Goal: Communication & Community: Share content

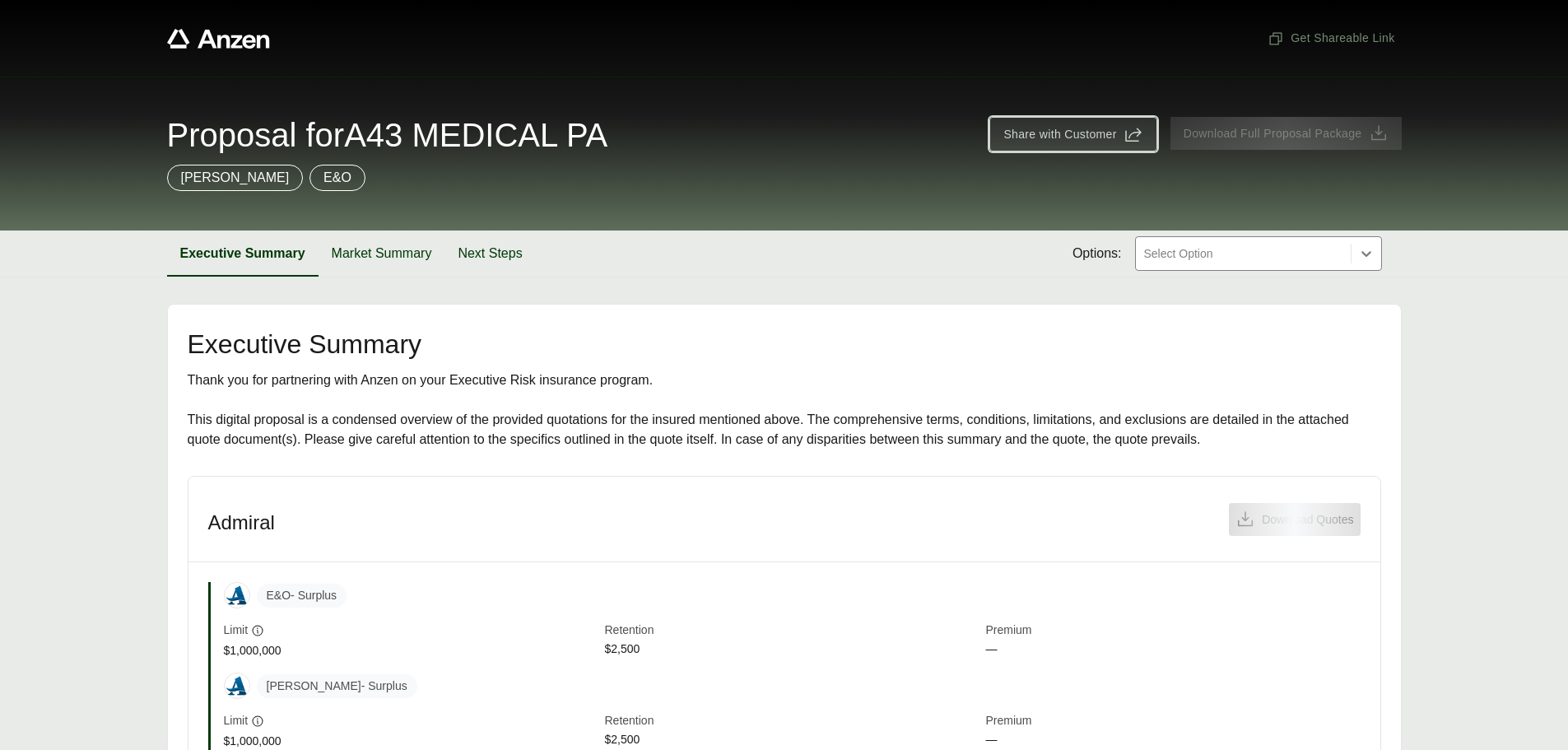
click at [1116, 138] on span "Share with Customer" at bounding box center [1072, 134] width 139 height 20
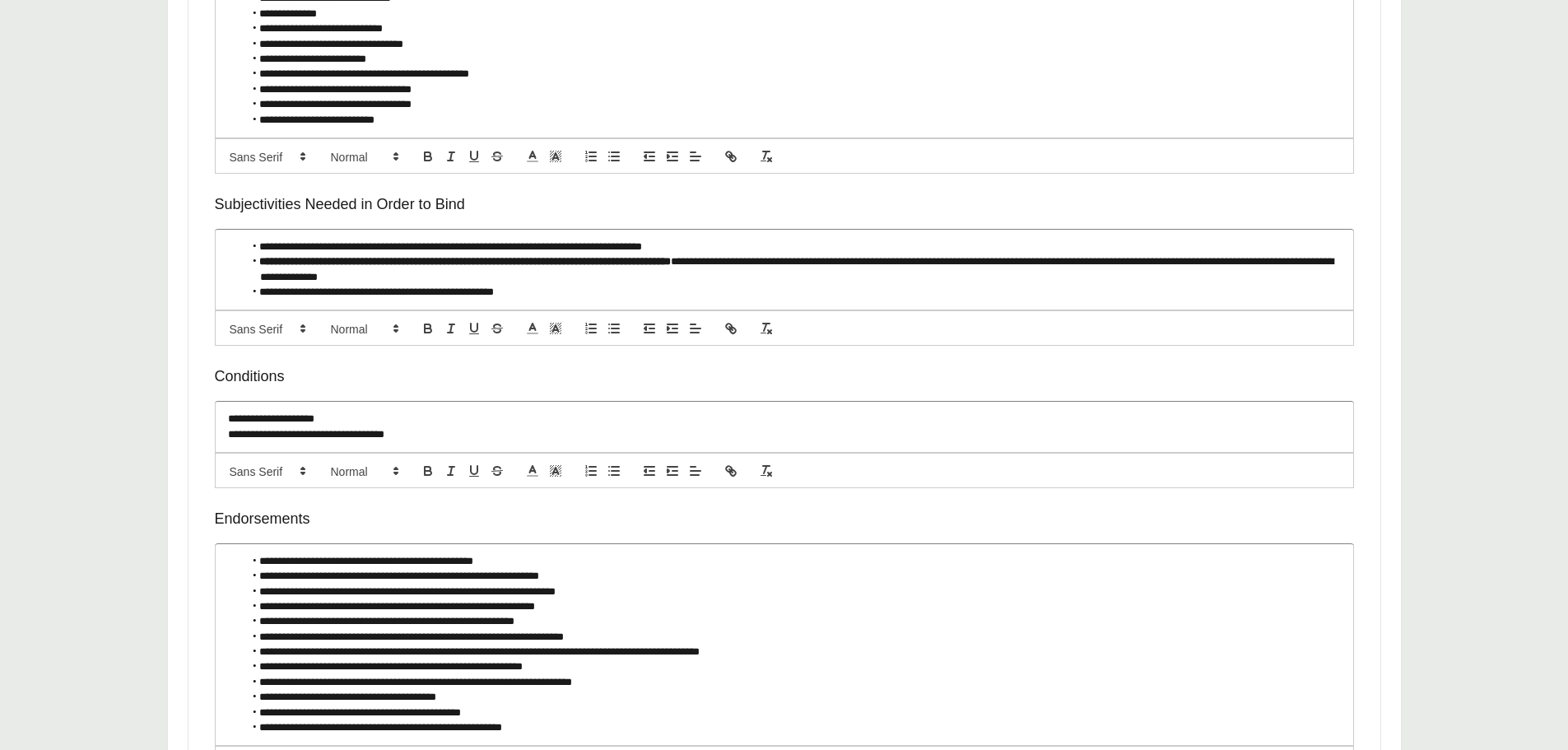
scroll to position [1181, 0]
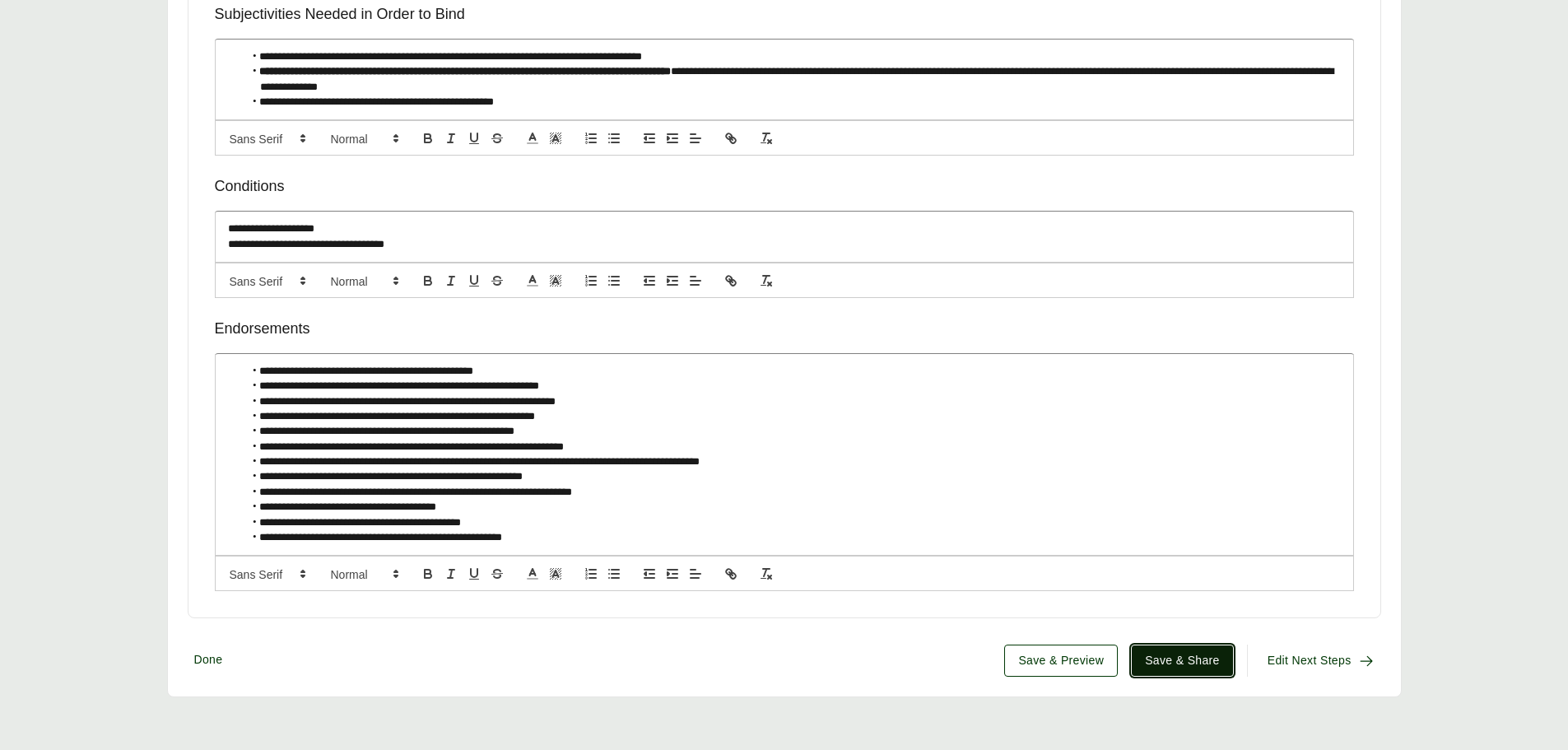
click at [1177, 659] on span "Save & Share" at bounding box center [1182, 660] width 75 height 18
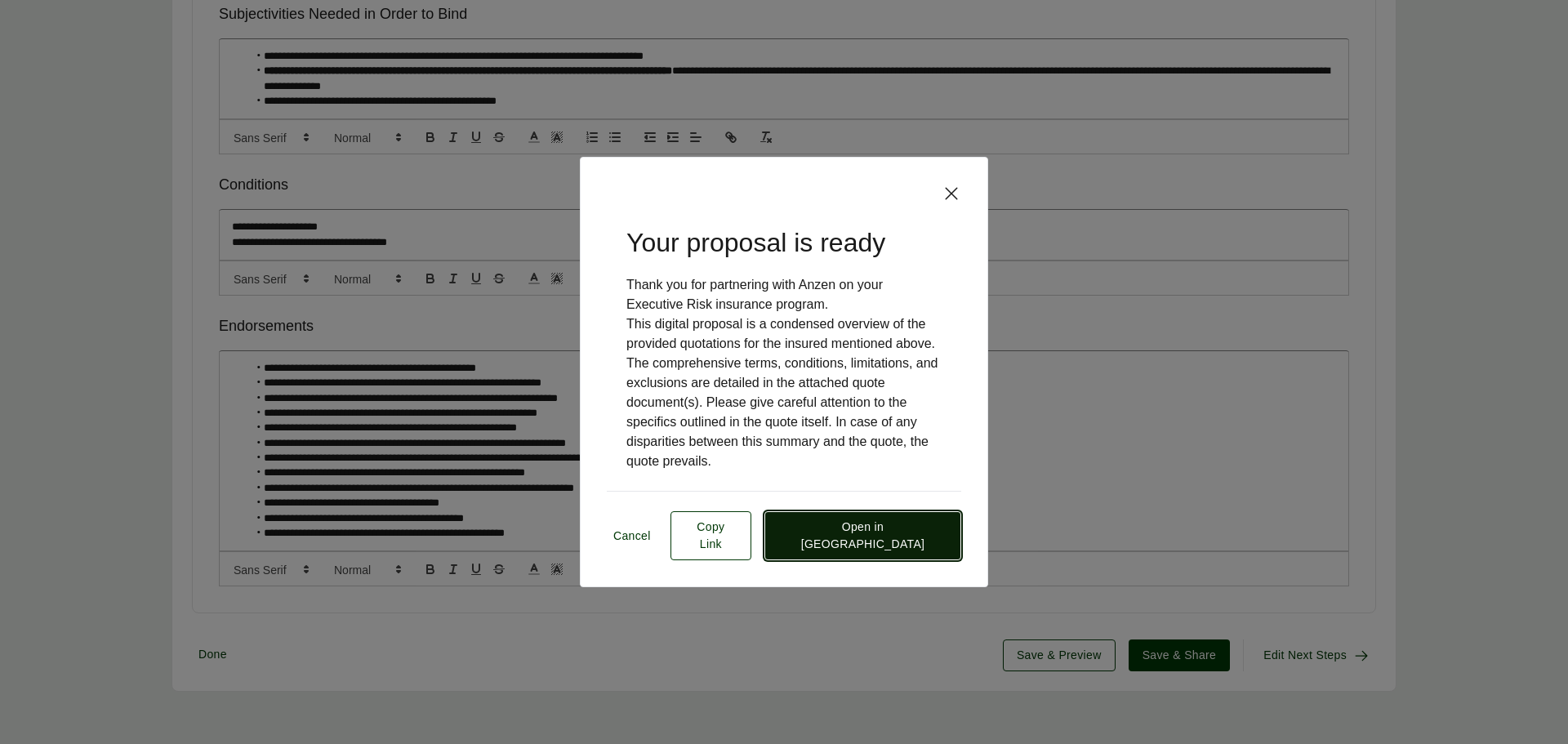
click at [927, 537] on span "Open in [GEOGRAPHIC_DATA]" at bounding box center [862, 535] width 169 height 34
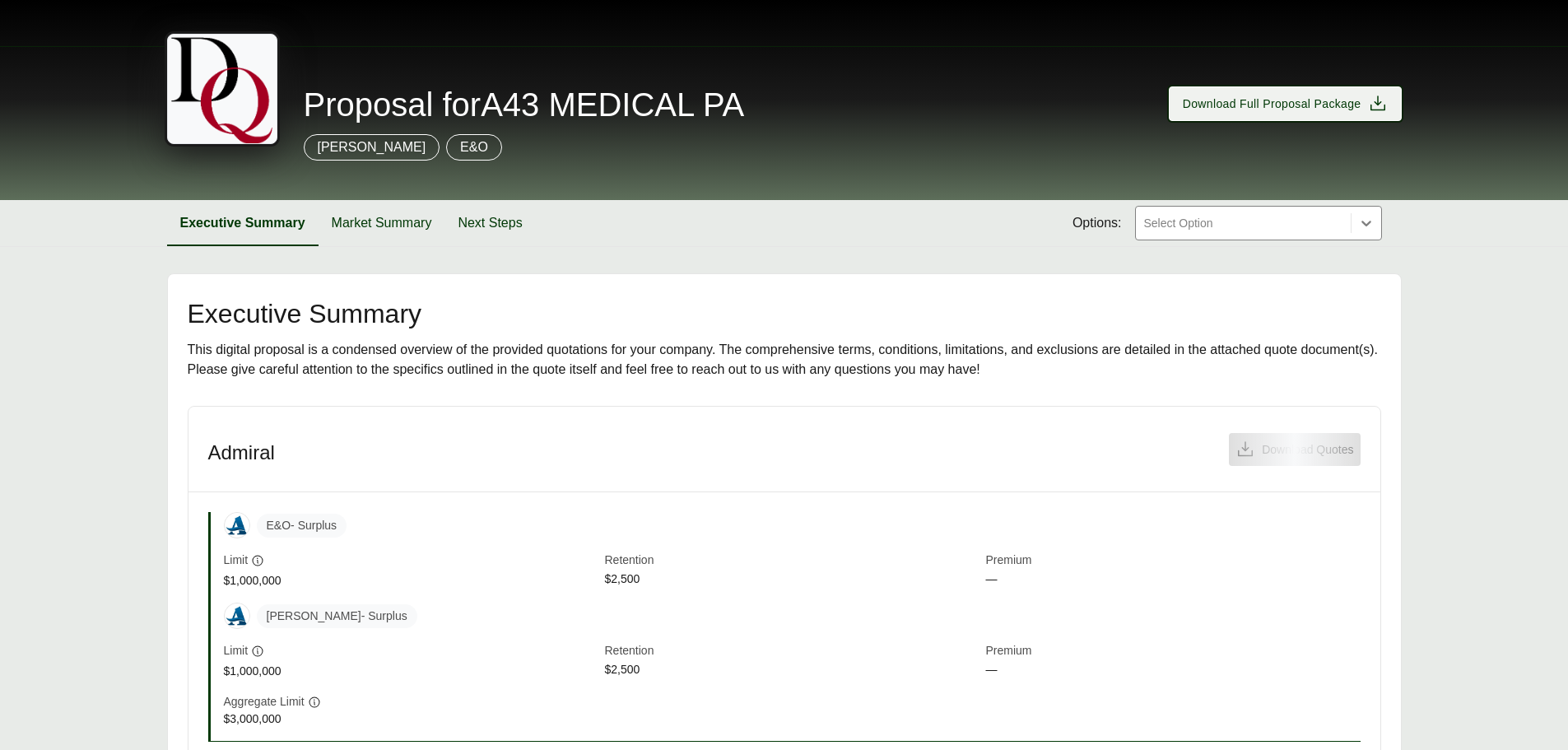
click at [1371, 107] on icon at bounding box center [1378, 103] width 15 height 15
